Goal: Navigation & Orientation: Find specific page/section

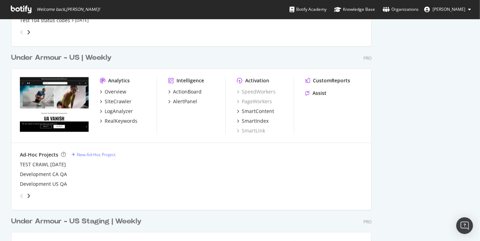
scroll to position [1053, 0]
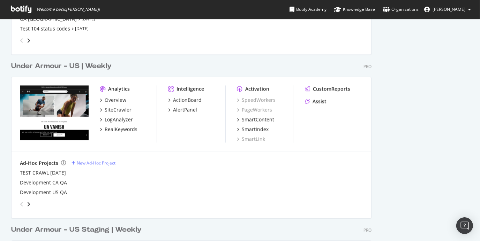
click at [92, 64] on div "Under Armour - US | Weekly" at bounding box center [61, 66] width 100 height 10
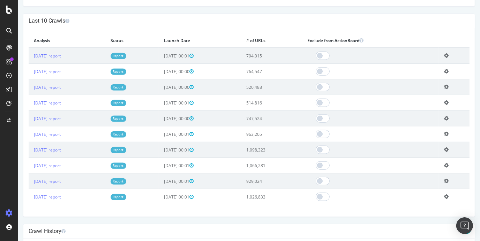
scroll to position [197, 0]
